Goal: Task Accomplishment & Management: Use online tool/utility

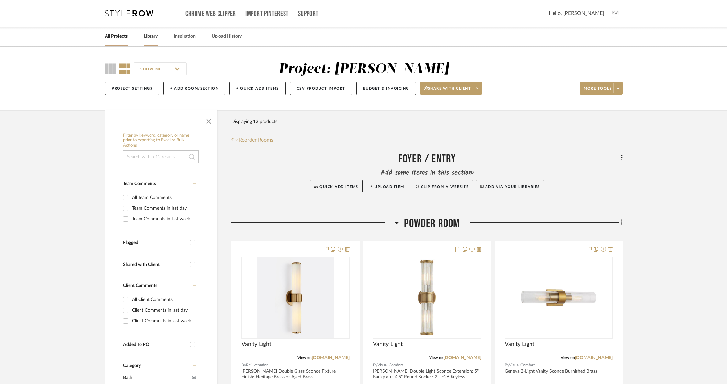
click at [151, 35] on link "Library" at bounding box center [151, 36] width 14 height 9
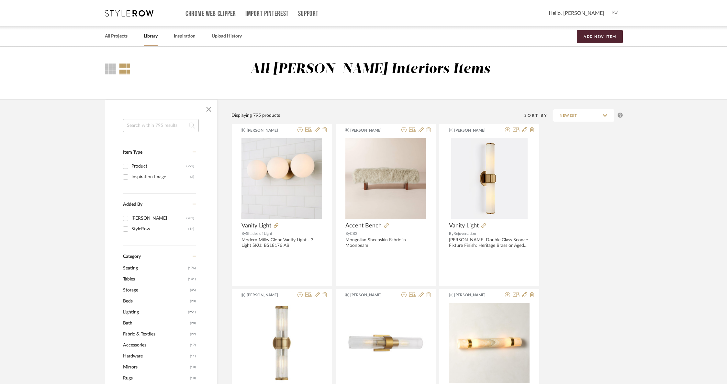
click at [136, 129] on input at bounding box center [161, 125] width 76 height 13
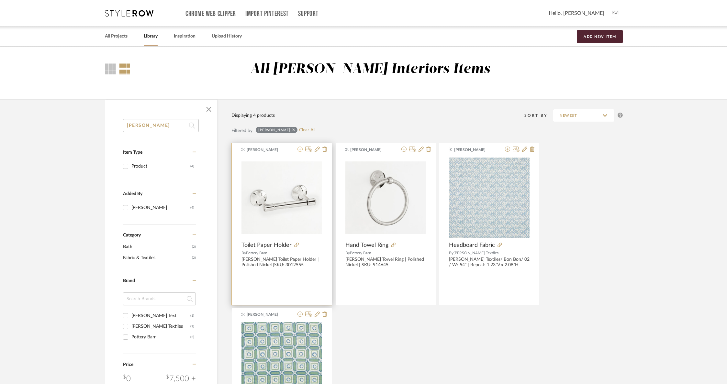
click at [300, 151] on icon at bounding box center [299, 149] width 5 height 5
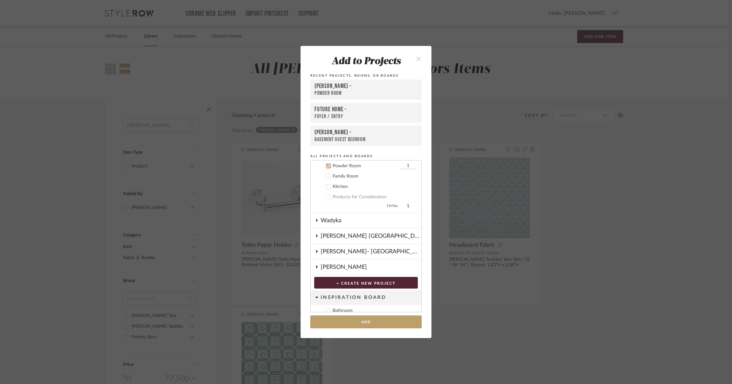
scroll to position [56, 0]
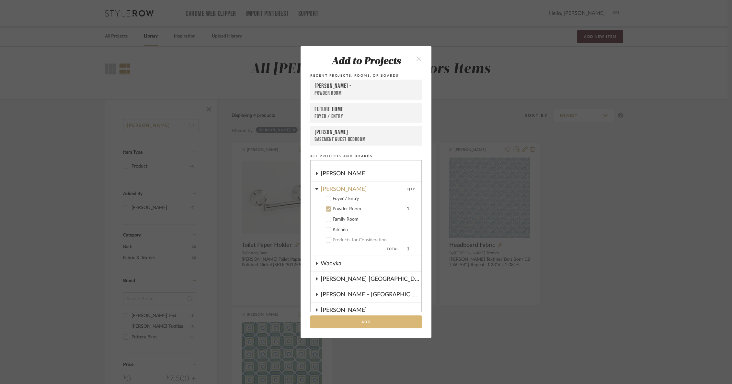
click at [345, 319] on button "Add" at bounding box center [365, 322] width 111 height 13
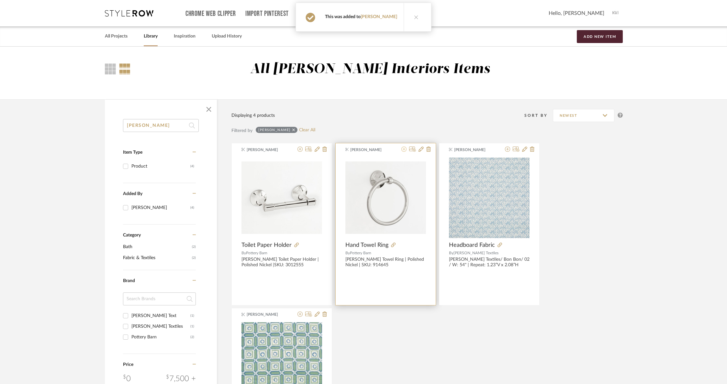
click at [404, 150] on icon at bounding box center [403, 149] width 5 height 5
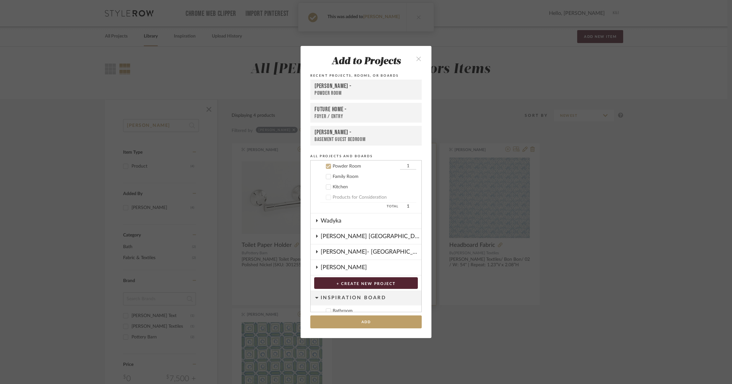
scroll to position [99, 0]
click at [359, 325] on button "Add" at bounding box center [365, 322] width 111 height 13
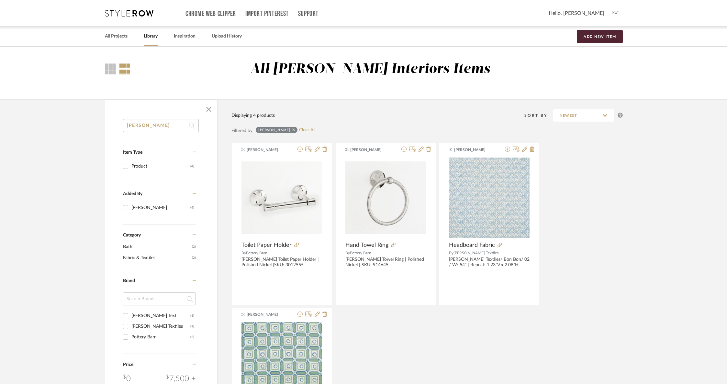
drag, startPoint x: 157, startPoint y: 125, endPoint x: 95, endPoint y: 117, distance: 61.7
click at [98, 118] on div "[PERSON_NAME] Item Type Product (4) Added By [PERSON_NAME] (4) Category Bath (2…" at bounding box center [363, 301] width 537 height 405
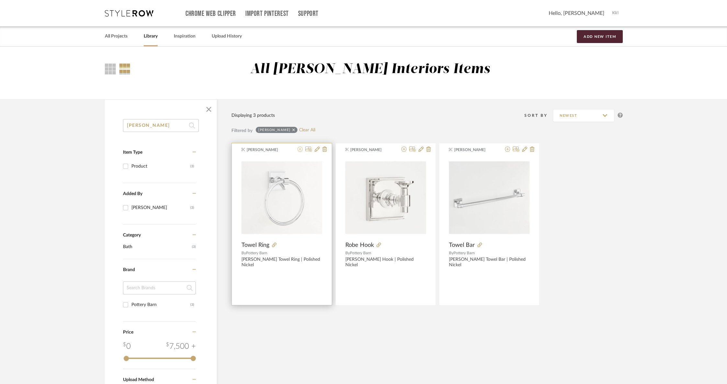
type input "[PERSON_NAME]"
click at [300, 149] on icon at bounding box center [299, 149] width 5 height 5
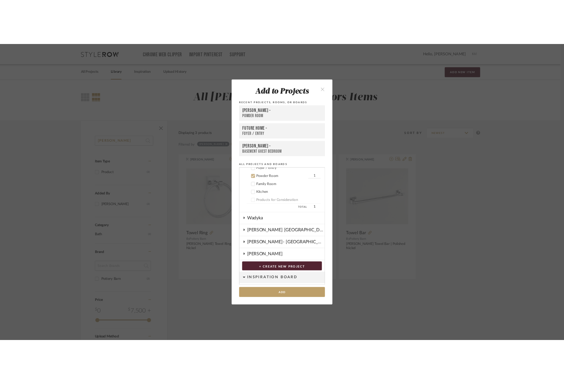
scroll to position [99, 0]
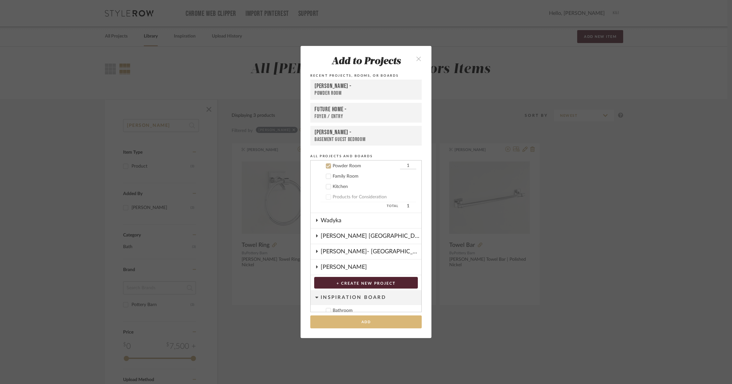
click at [360, 321] on button "Add" at bounding box center [365, 322] width 111 height 13
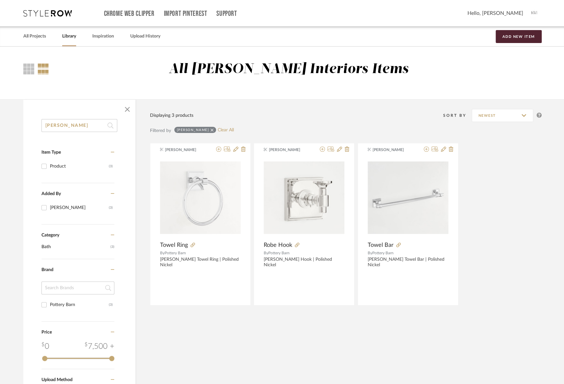
click at [210, 129] on icon at bounding box center [211, 130] width 3 height 3
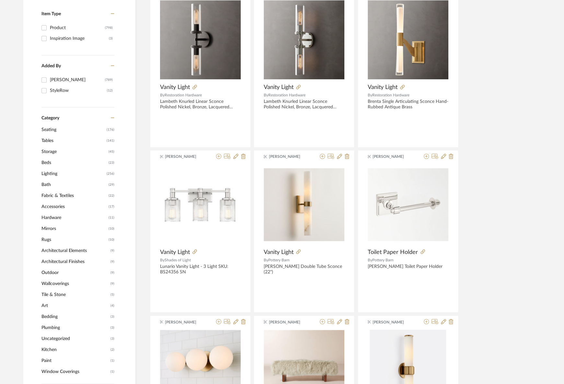
scroll to position [53, 0]
